Goal: Find specific page/section: Find specific page/section

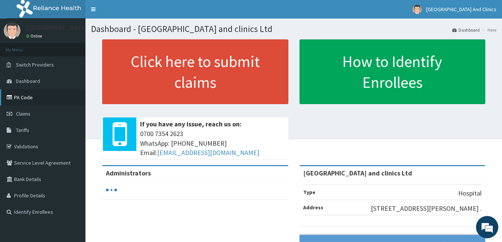
click at [39, 101] on link "PA Code" at bounding box center [42, 97] width 85 height 16
